Goal: Information Seeking & Learning: Check status

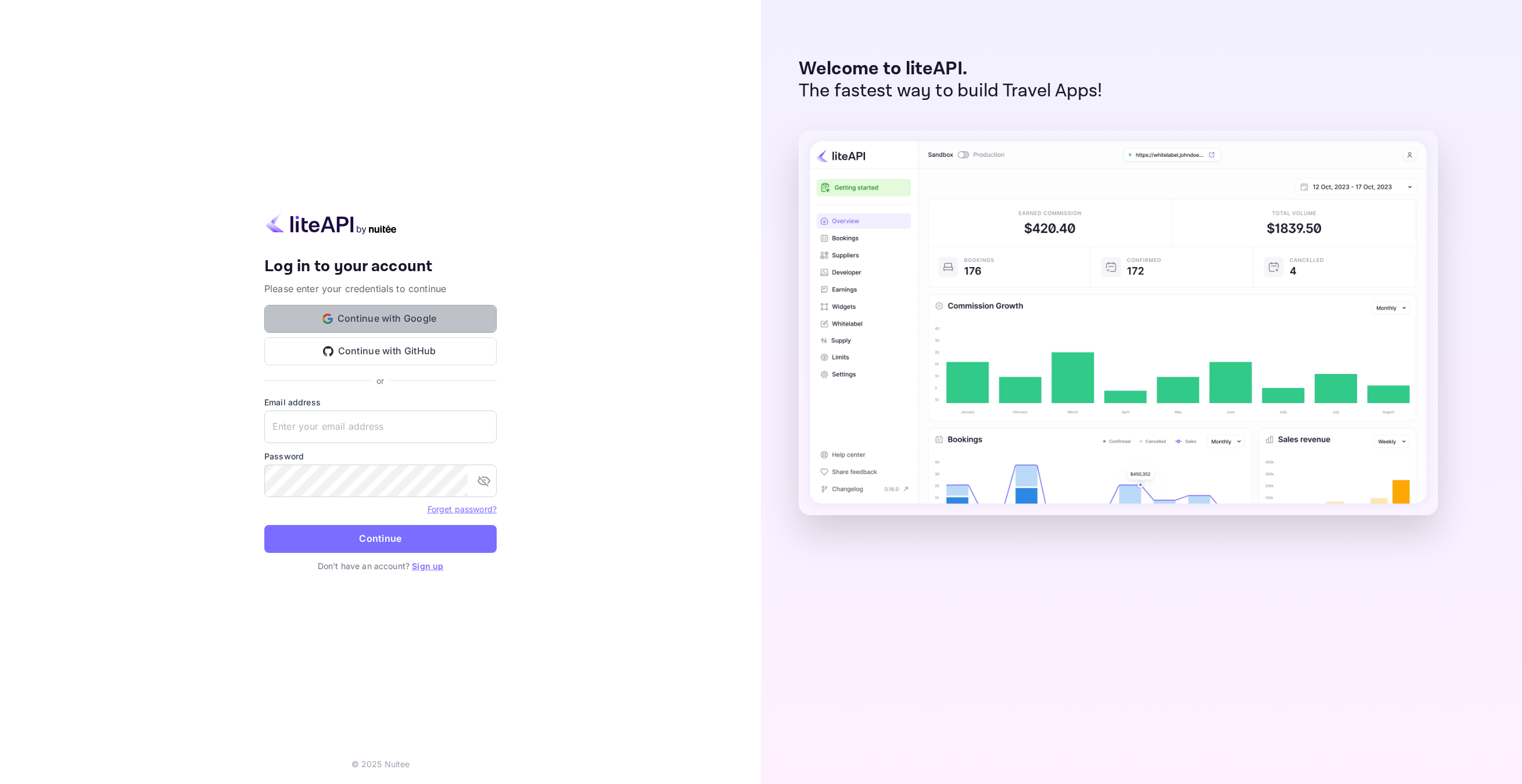
click at [391, 321] on button "Continue with Google" at bounding box center [380, 318] width 232 height 28
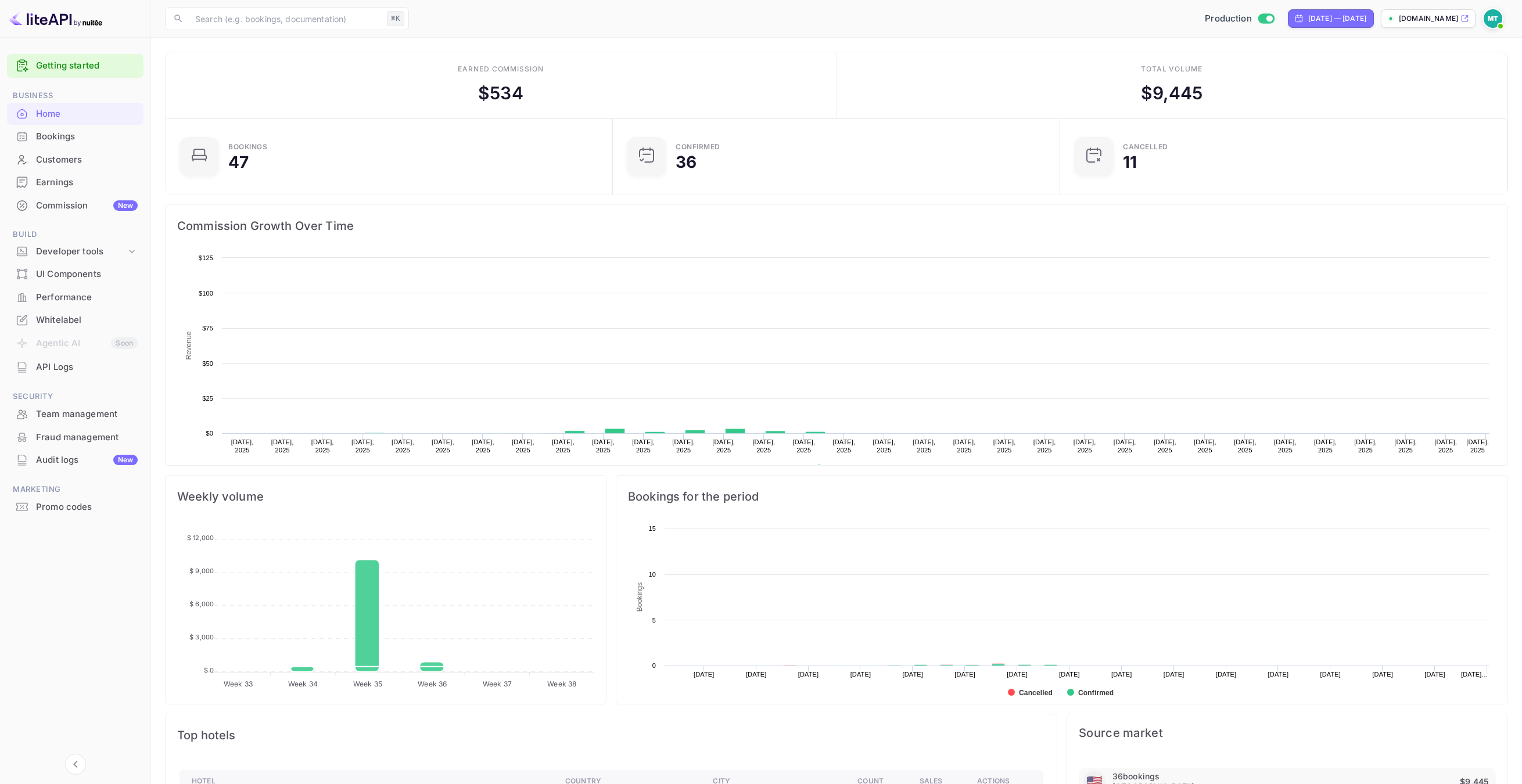
scroll to position [189, 440]
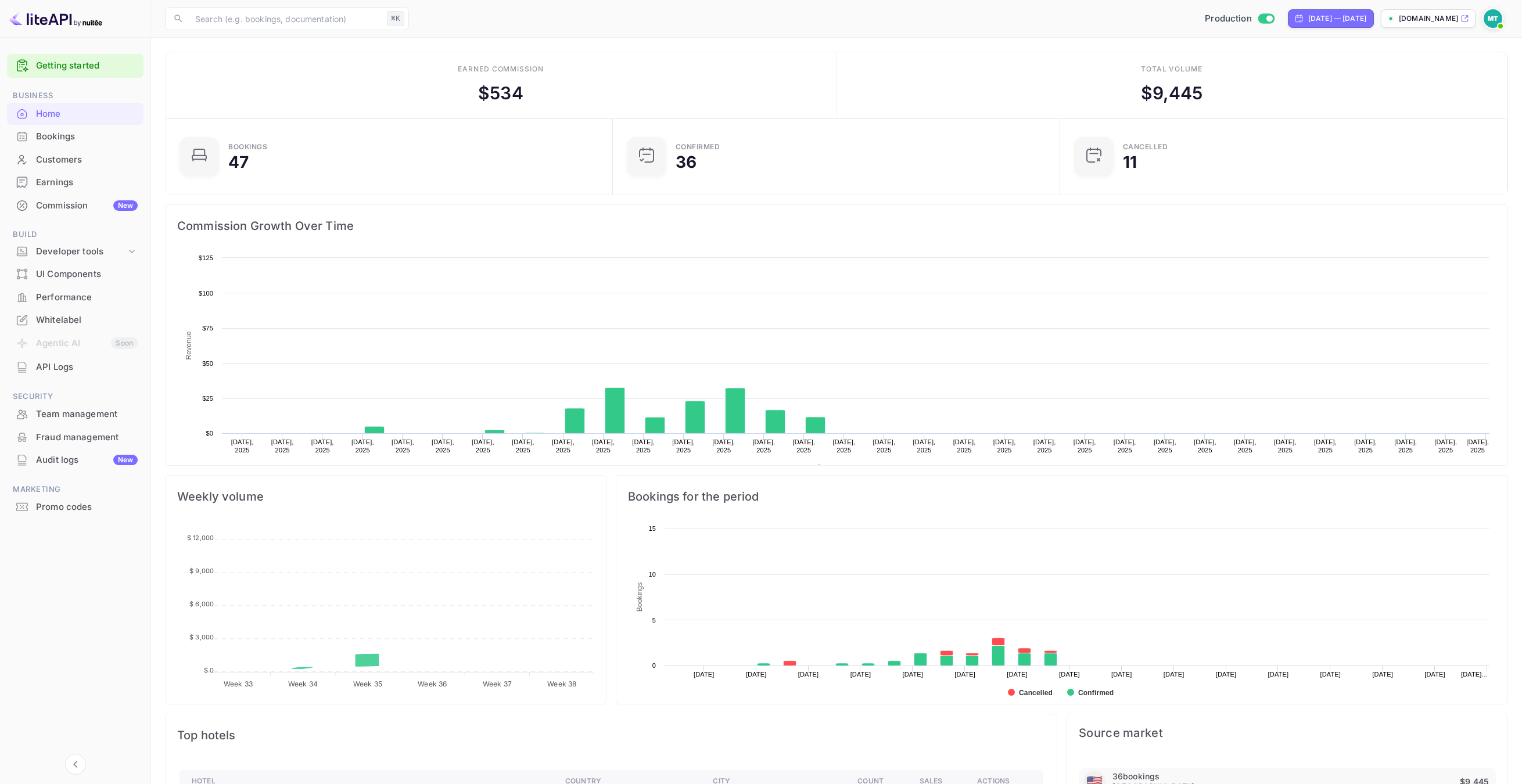
scroll to position [189, 440]
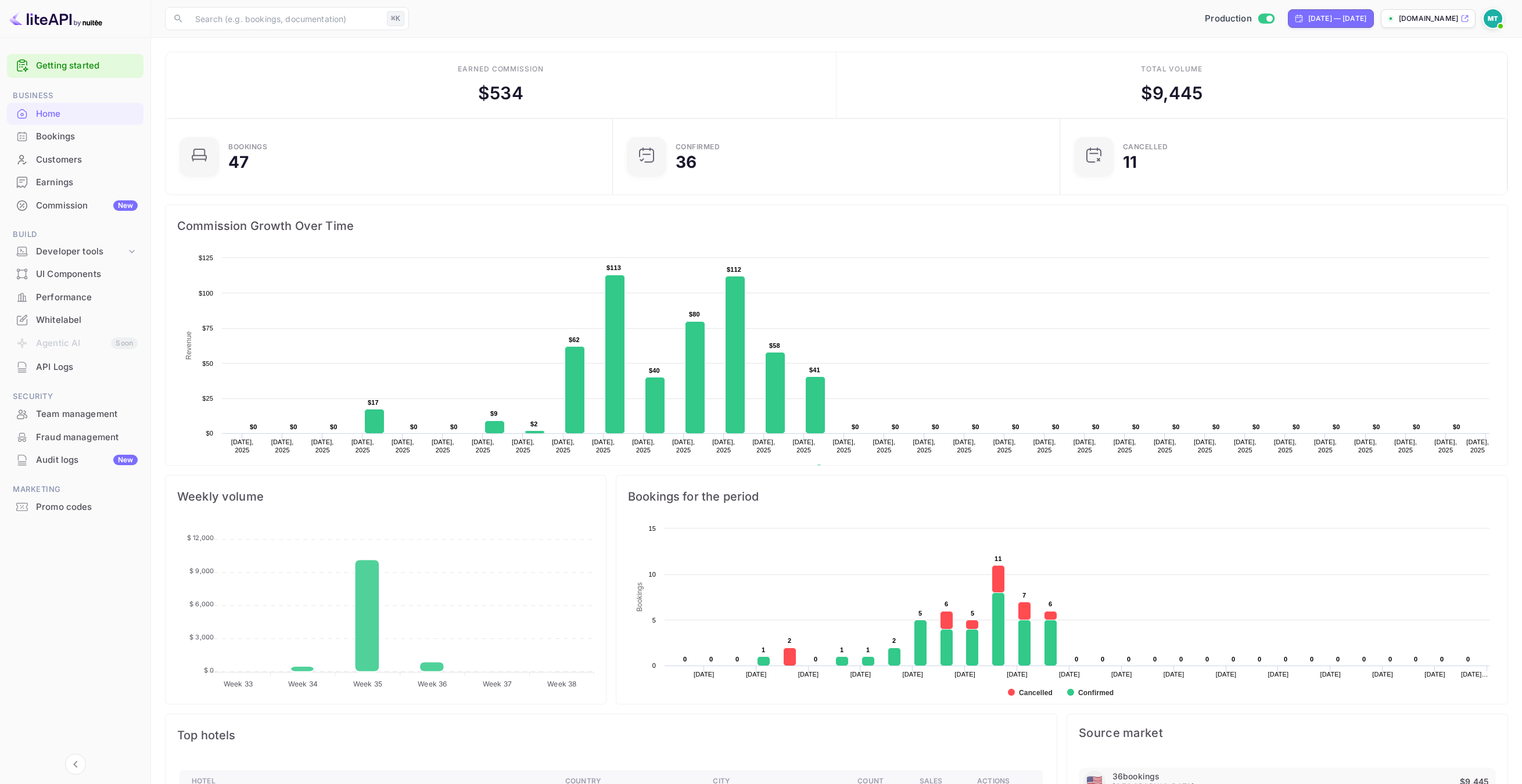
click at [55, 293] on div "Performance" at bounding box center [87, 298] width 102 height 14
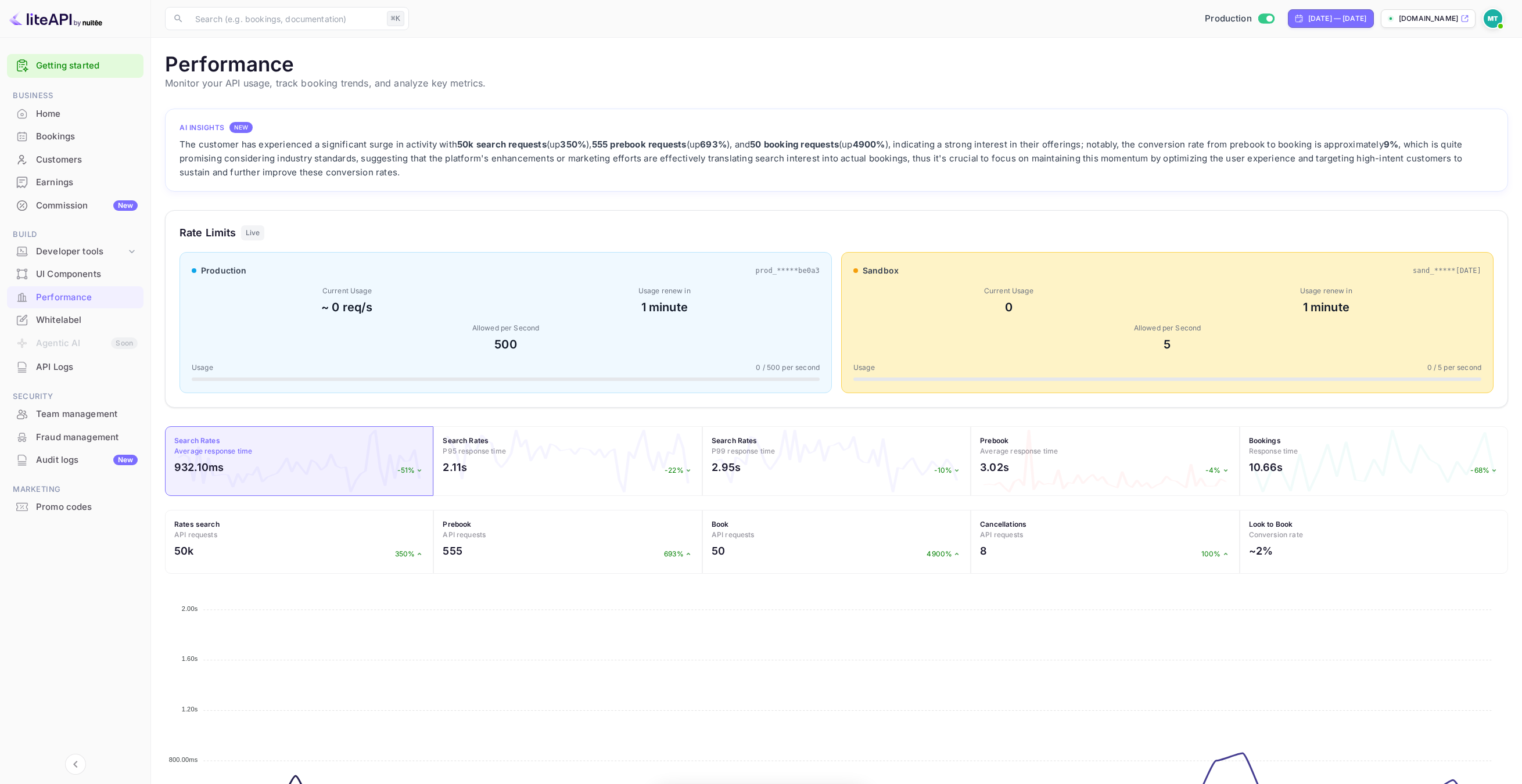
scroll to position [298, 1343]
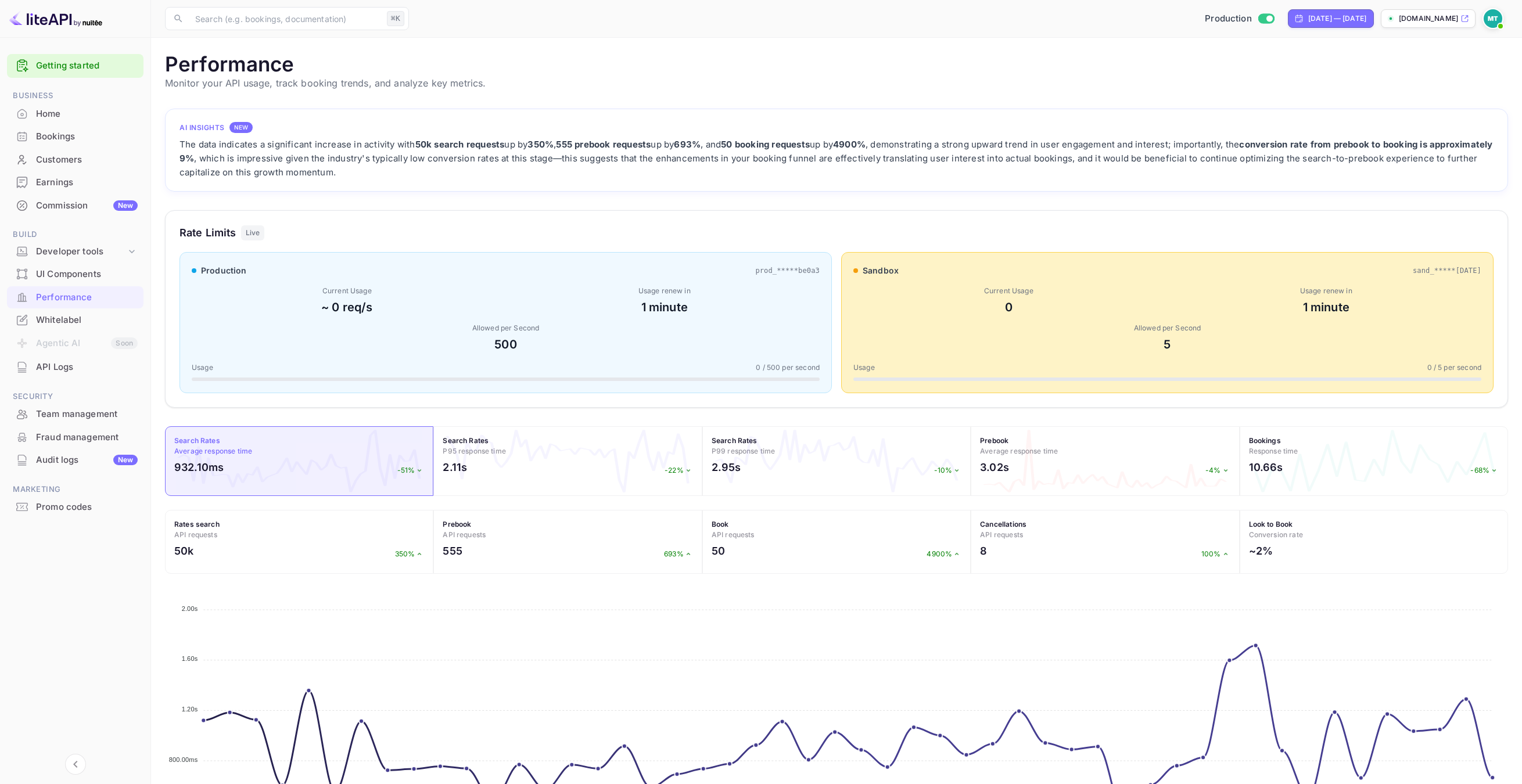
click at [587, 314] on div "1 minute" at bounding box center [665, 307] width 311 height 17
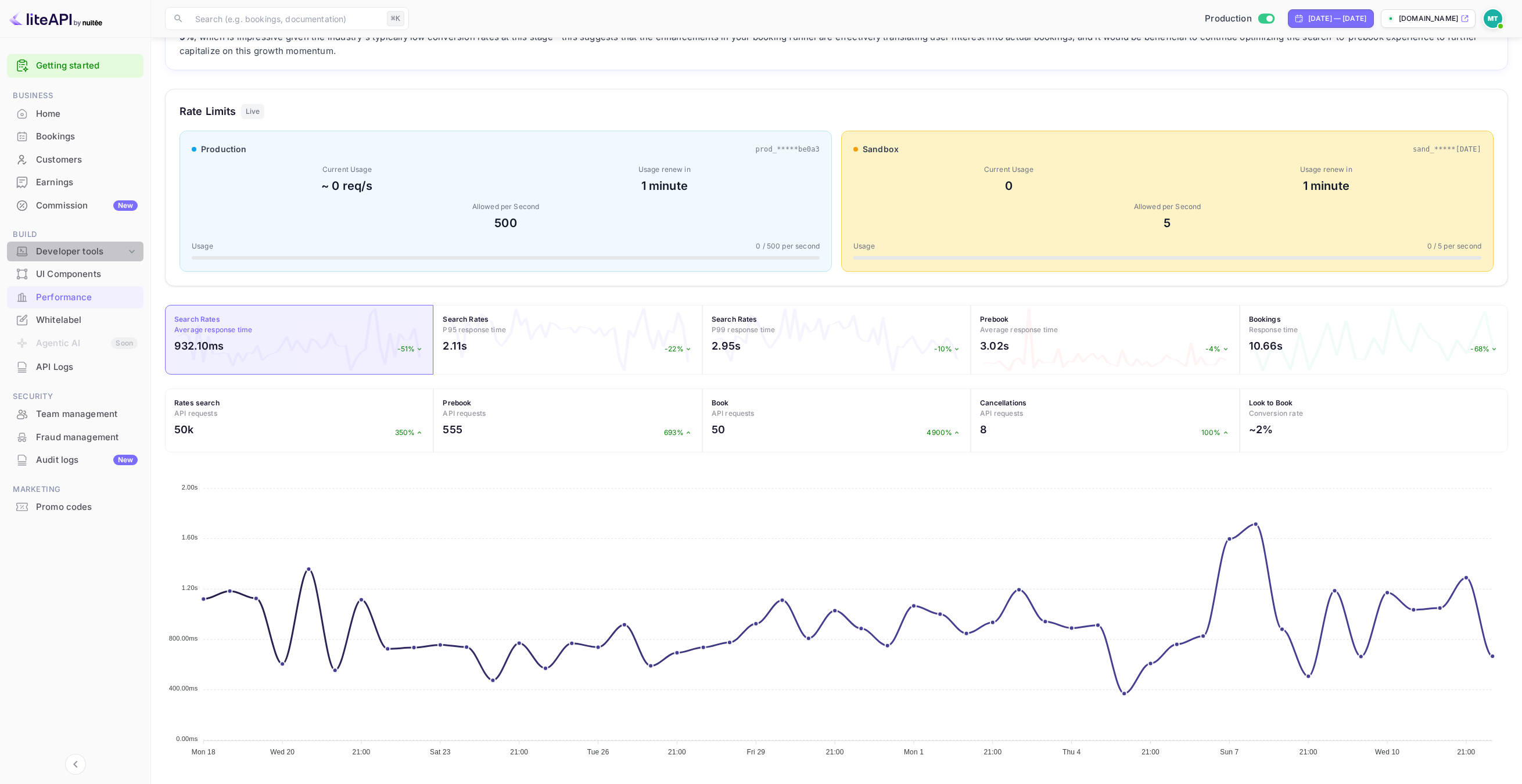
click at [79, 252] on div "Developer tools" at bounding box center [81, 252] width 90 height 14
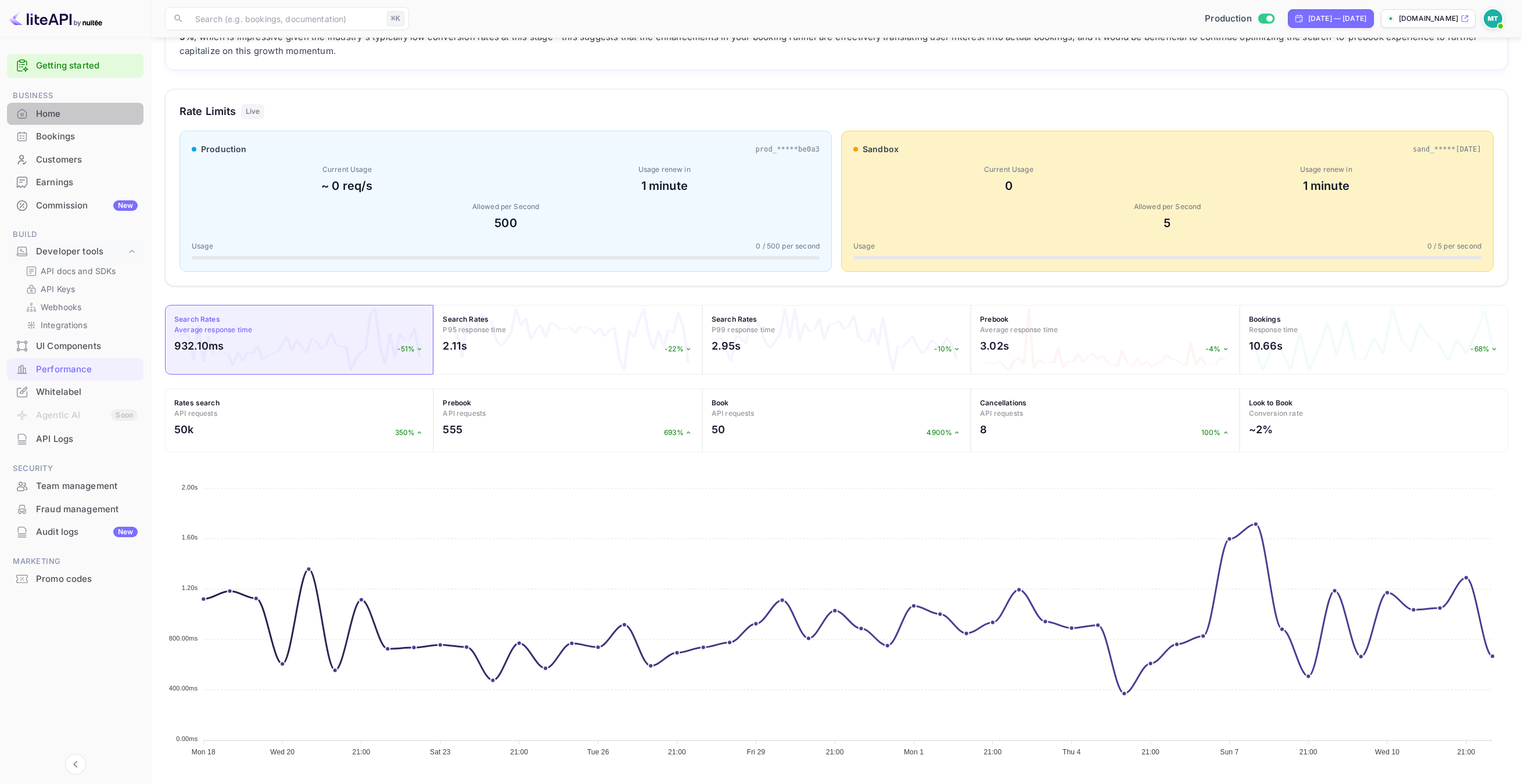
click at [64, 116] on div "Home" at bounding box center [87, 114] width 102 height 14
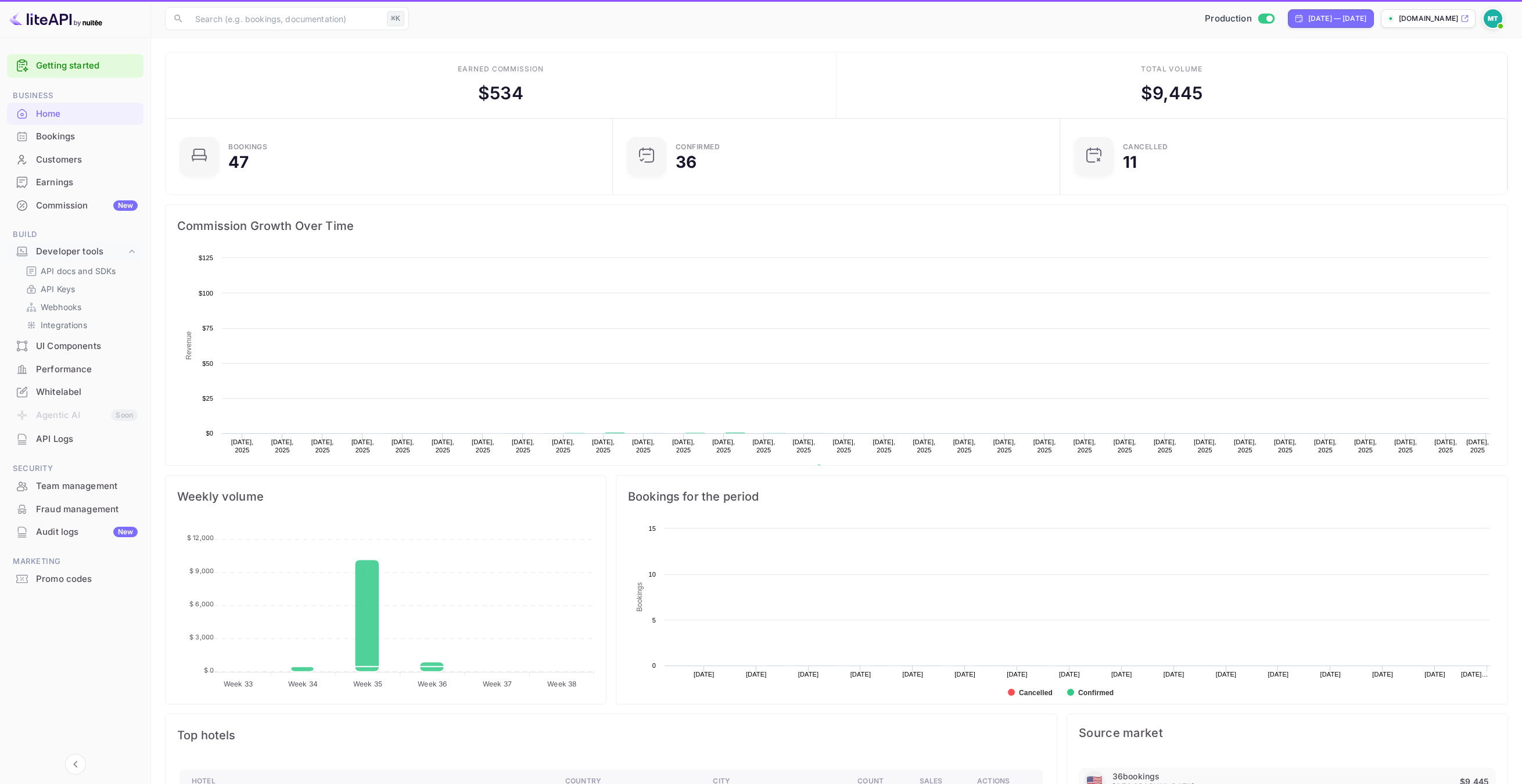
scroll to position [189, 440]
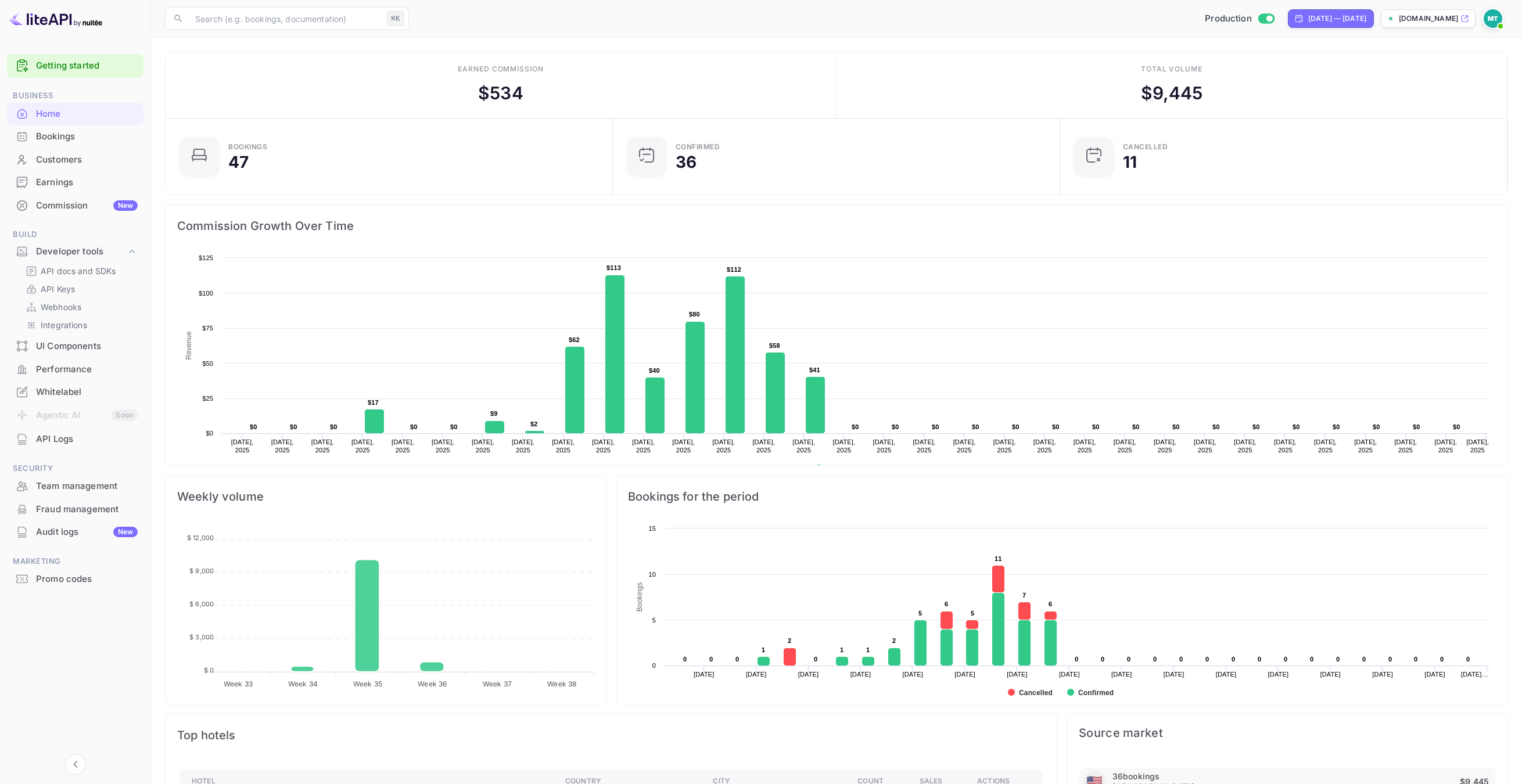
click at [872, 66] on div "Total volume $ 9,445" at bounding box center [1172, 85] width 671 height 66
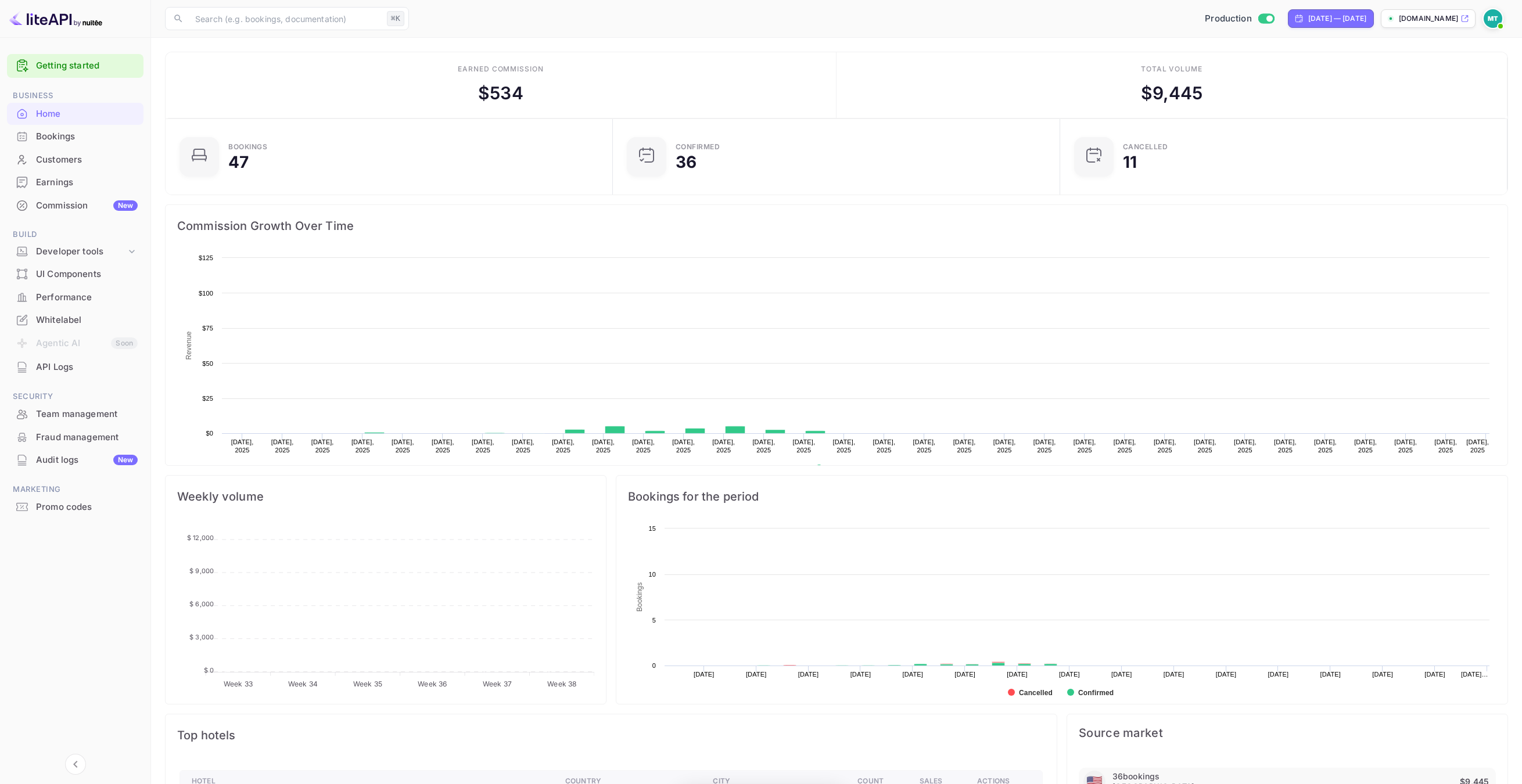
scroll to position [189, 440]
